Goal: Obtain resource: Obtain resource

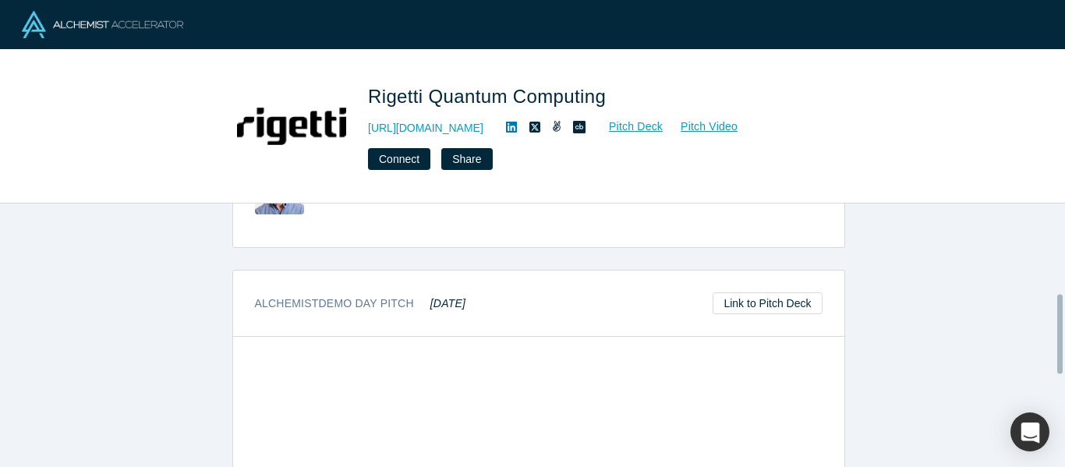
scroll to position [290, 0]
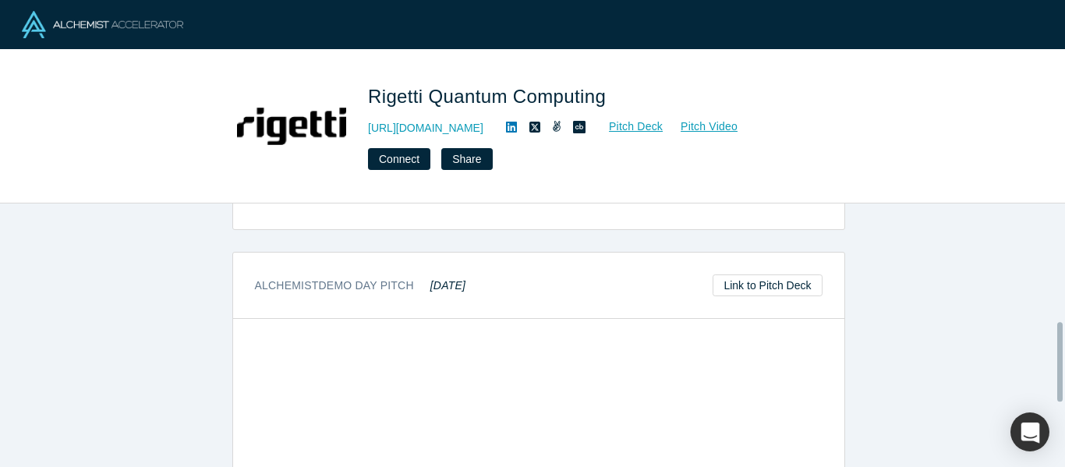
scroll to position [390, 0]
drag, startPoint x: 246, startPoint y: 276, endPoint x: 489, endPoint y: 268, distance: 242.7
click at [489, 268] on div "Alchemist Demo Day Pitch May 2015 Link to Pitch Deck" at bounding box center [538, 279] width 611 height 66
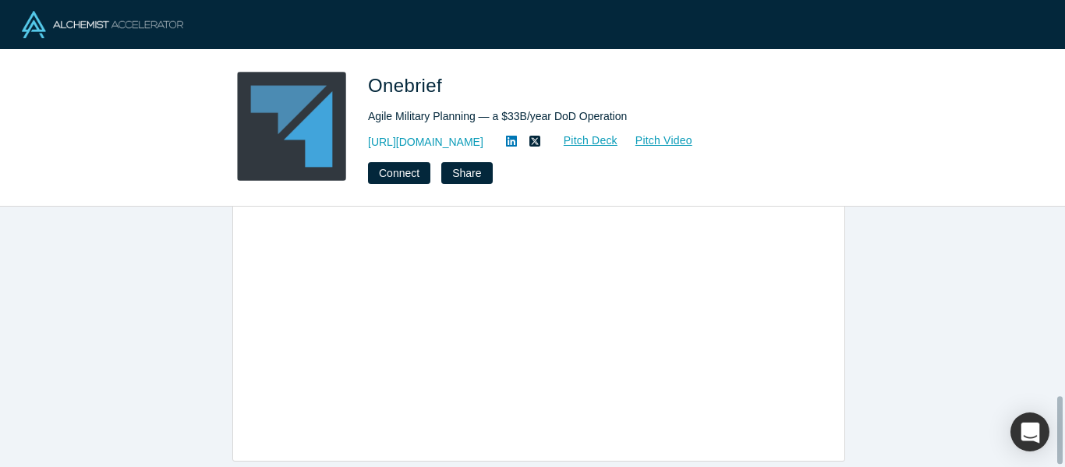
scroll to position [580, 0]
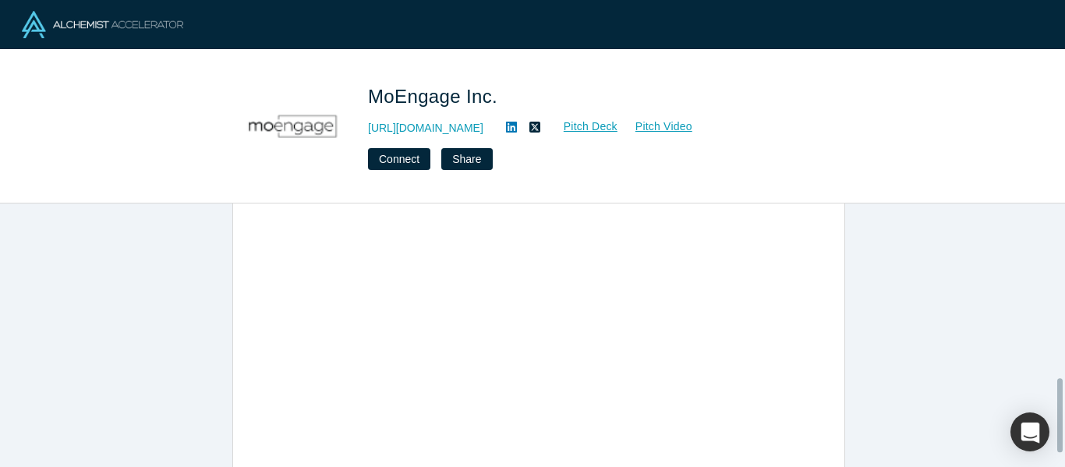
scroll to position [468, 0]
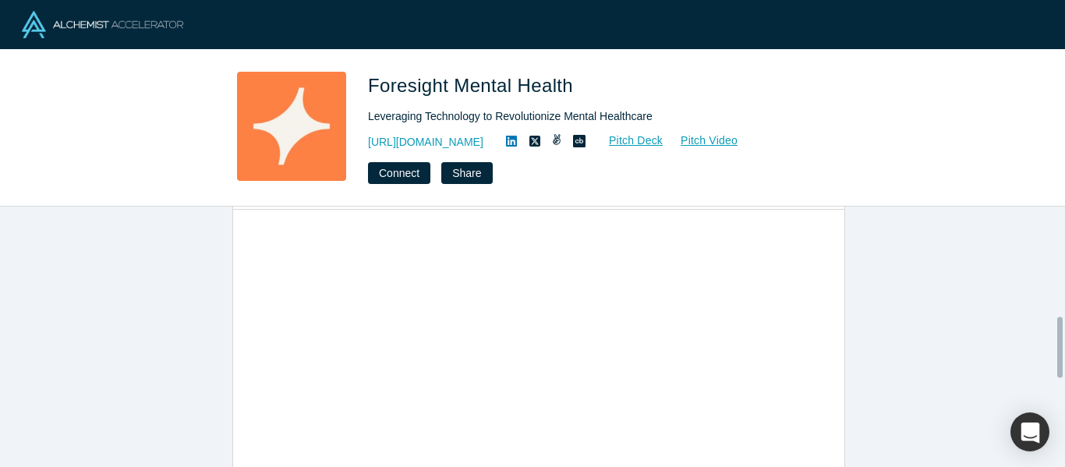
scroll to position [845, 0]
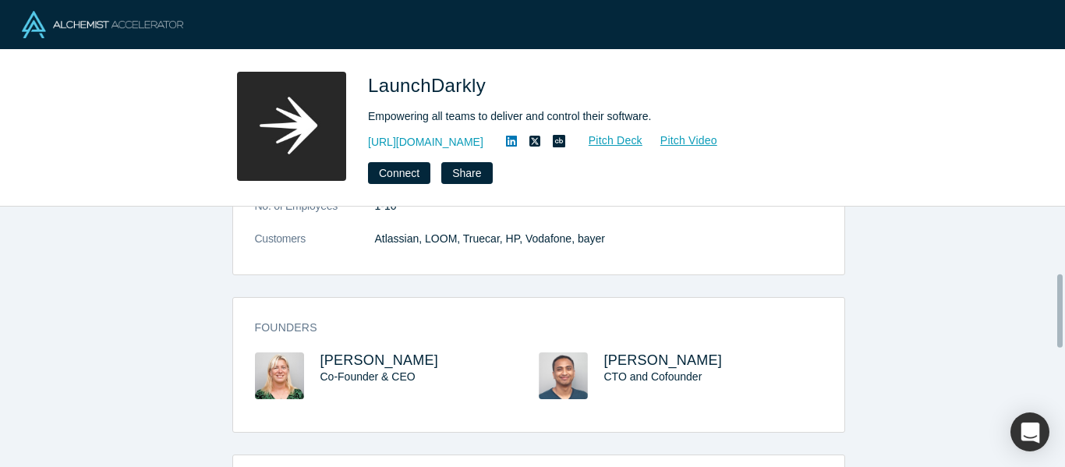
scroll to position [390, 0]
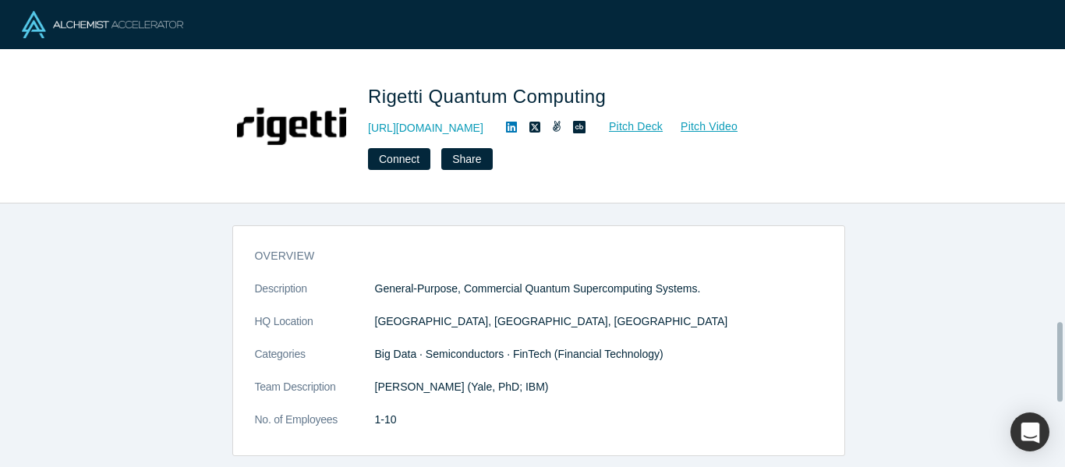
scroll to position [390, 0]
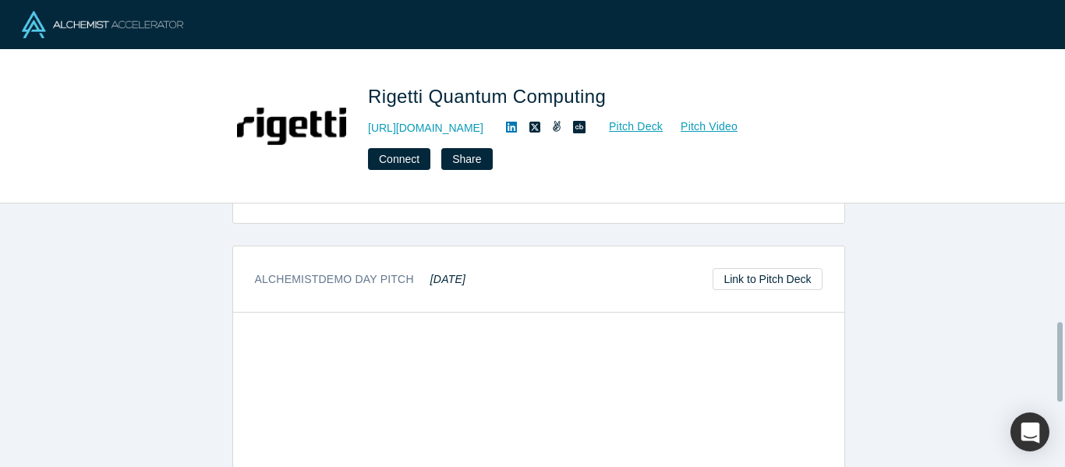
drag, startPoint x: 477, startPoint y: 284, endPoint x: 497, endPoint y: 287, distance: 19.7
click at [497, 287] on div "Alchemist Demo Day Pitch [DATE] Link to Pitch Deck" at bounding box center [538, 279] width 611 height 66
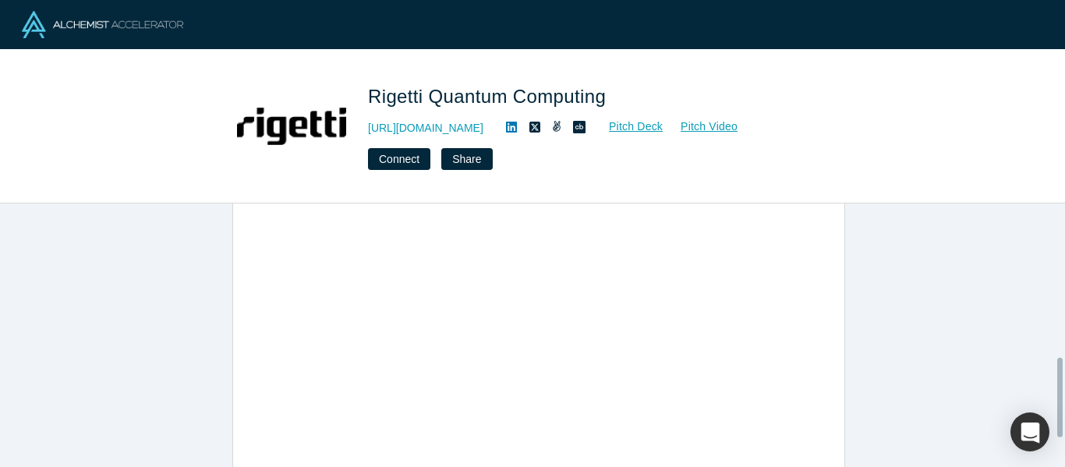
scroll to position [546, 0]
